Goal: Task Accomplishment & Management: Manage account settings

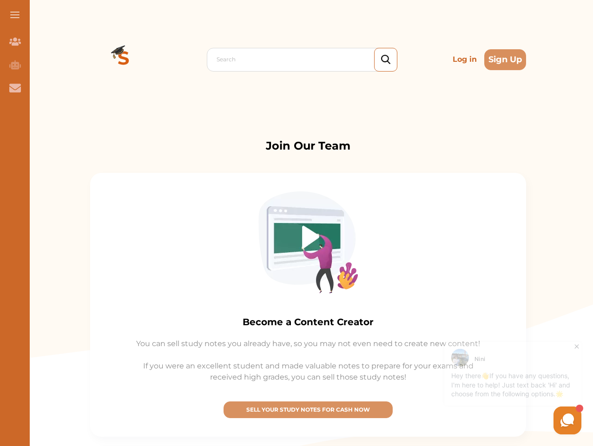
click at [297, 223] on img at bounding box center [309, 243] width 100 height 102
click at [15, 15] on span at bounding box center [14, 14] width 9 height 1
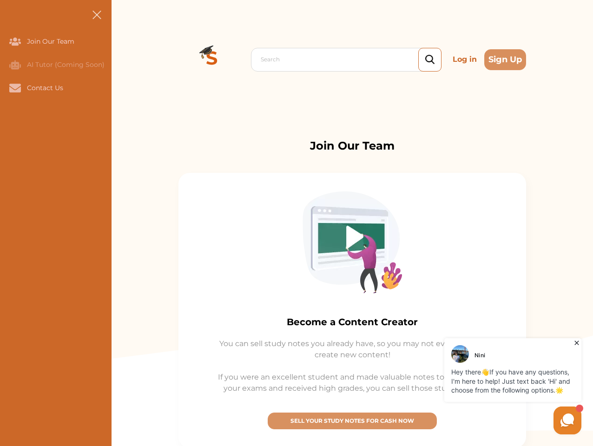
click at [15, 41] on icon "Join Our Team" at bounding box center [15, 42] width 12 height 8
click at [15, 65] on icon "AI Tutor (Coming Soon)" at bounding box center [15, 64] width 12 height 9
click at [15, 88] on icon "Contact Us" at bounding box center [15, 88] width 12 height 8
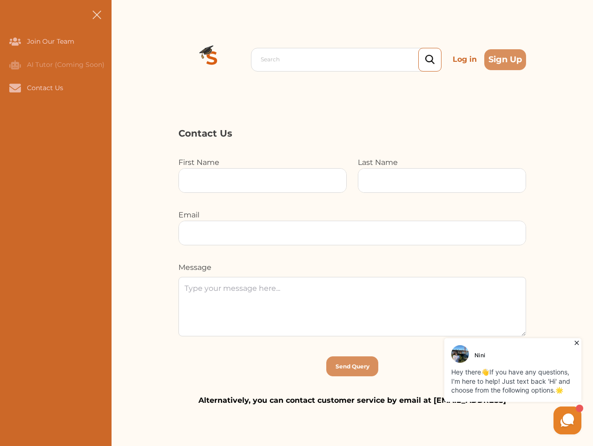
click at [124, 60] on div "Search Log in Sign Up Search Log in Sign Up" at bounding box center [353, 59] width 482 height 119
click at [465, 60] on p "Log in" at bounding box center [465, 59] width 32 height 19
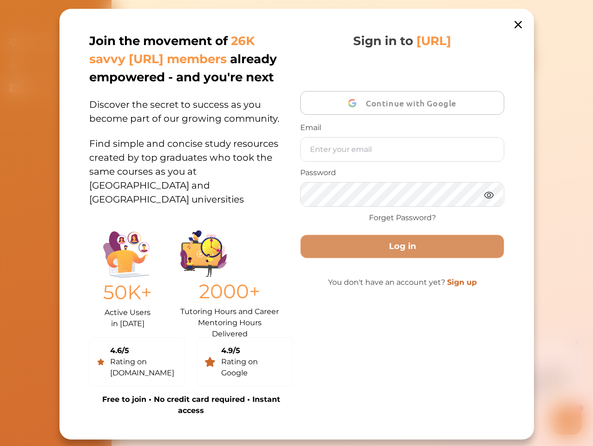
click at [506, 60] on div "Join the movement of 26K savvy [URL] members already empowered - and you're nex…" at bounding box center [297, 224] width 475 height 431
click at [308, 410] on div "Sign in to [URL] Continue with Google Email Password Forget Password? Log in Yo…" at bounding box center [402, 224] width 204 height 385
